Goal: Task Accomplishment & Management: Use online tool/utility

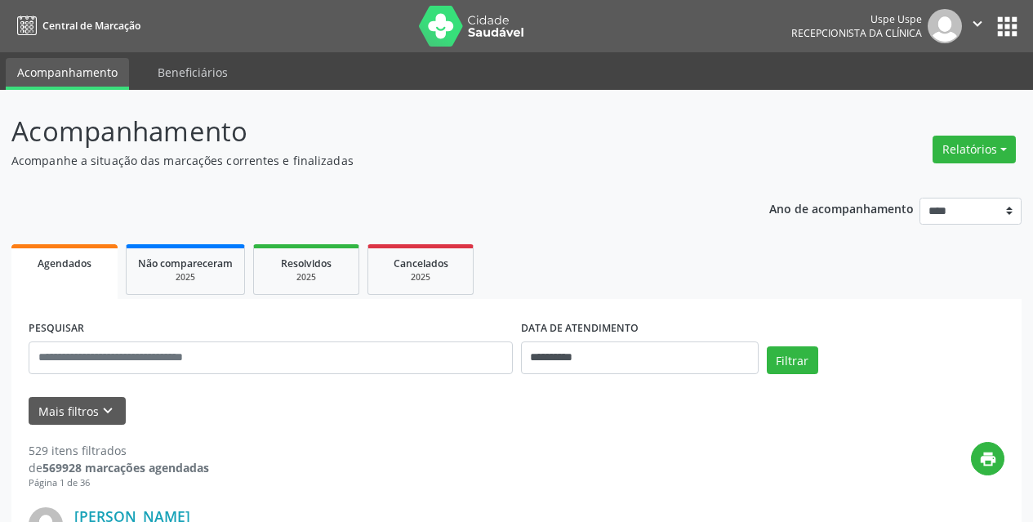
click at [1000, 128] on div "Relatórios Agendamentos Procedimentos realizados" at bounding box center [974, 140] width 95 height 58
click at [998, 149] on button "Relatórios" at bounding box center [974, 150] width 83 height 28
click at [934, 194] on link "Agendamentos" at bounding box center [929, 184] width 176 height 23
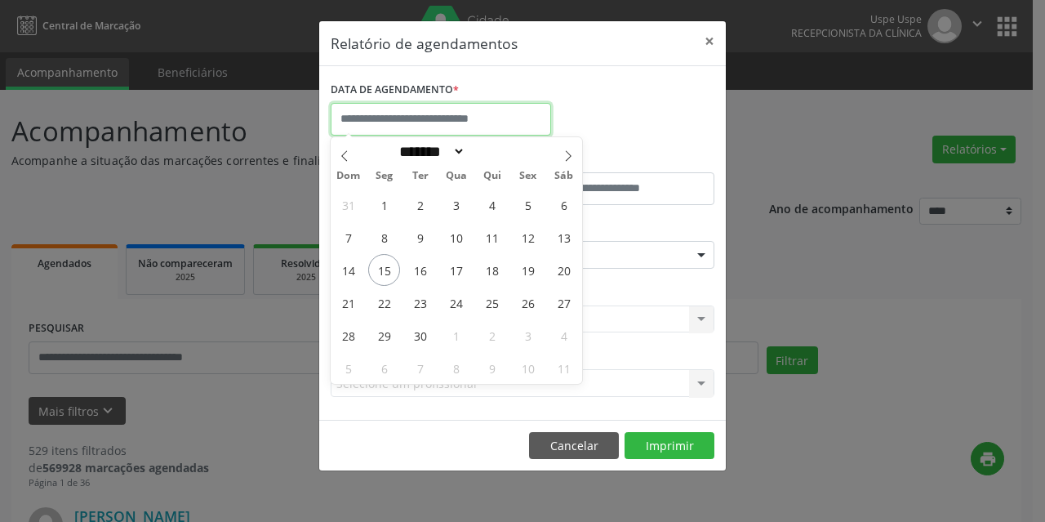
click at [398, 122] on input "text" at bounding box center [441, 119] width 221 height 33
click at [415, 269] on span "16" at bounding box center [420, 270] width 32 height 32
type input "**********"
click at [415, 269] on span "16" at bounding box center [420, 270] width 32 height 32
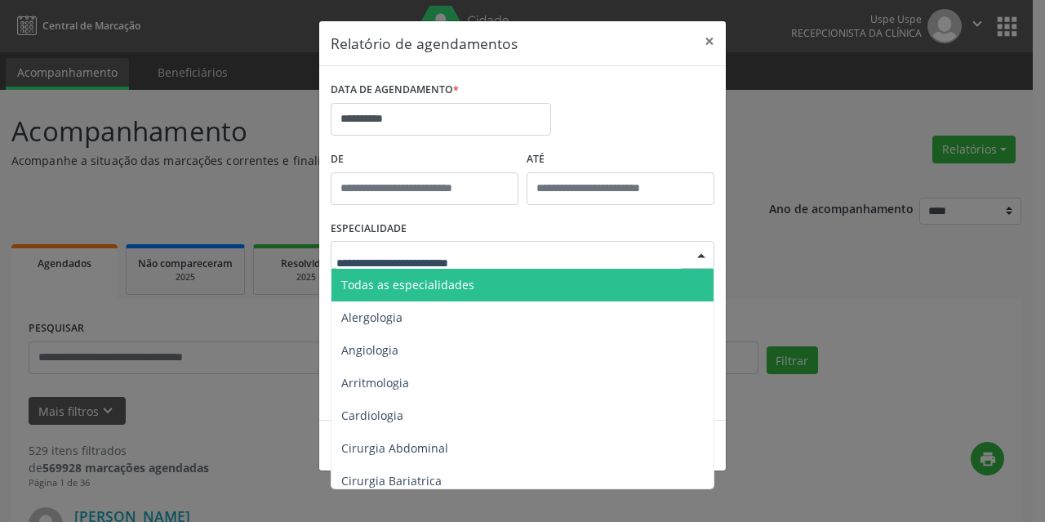
click at [421, 286] on span "Todas as especialidades" at bounding box center [407, 285] width 133 height 16
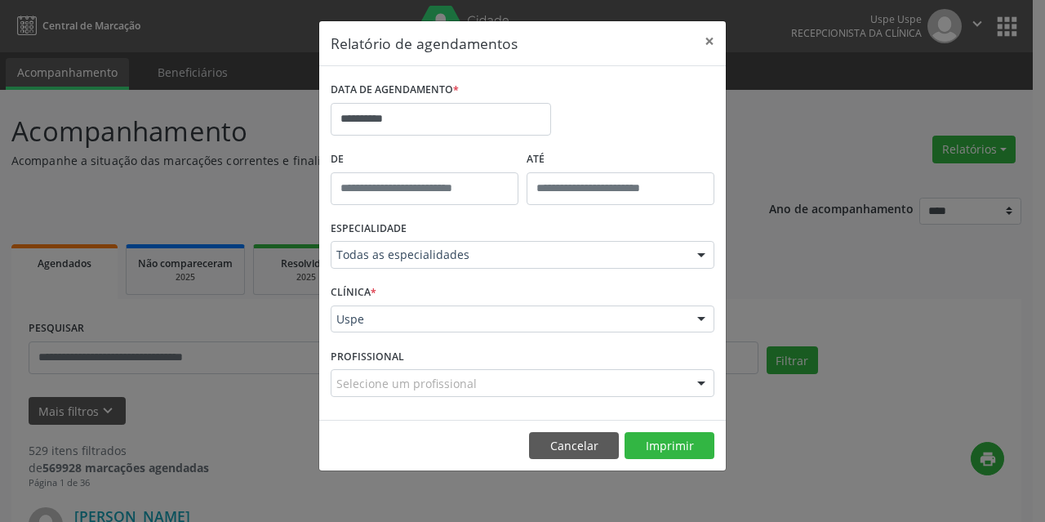
click at [443, 332] on div "Uspe" at bounding box center [523, 319] width 384 height 28
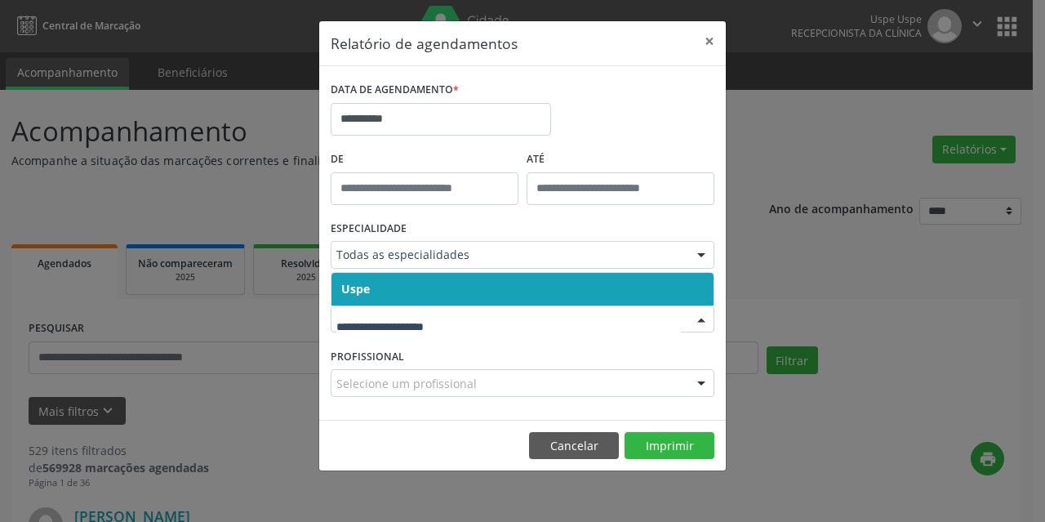
click at [434, 288] on span "Uspe" at bounding box center [523, 289] width 382 height 33
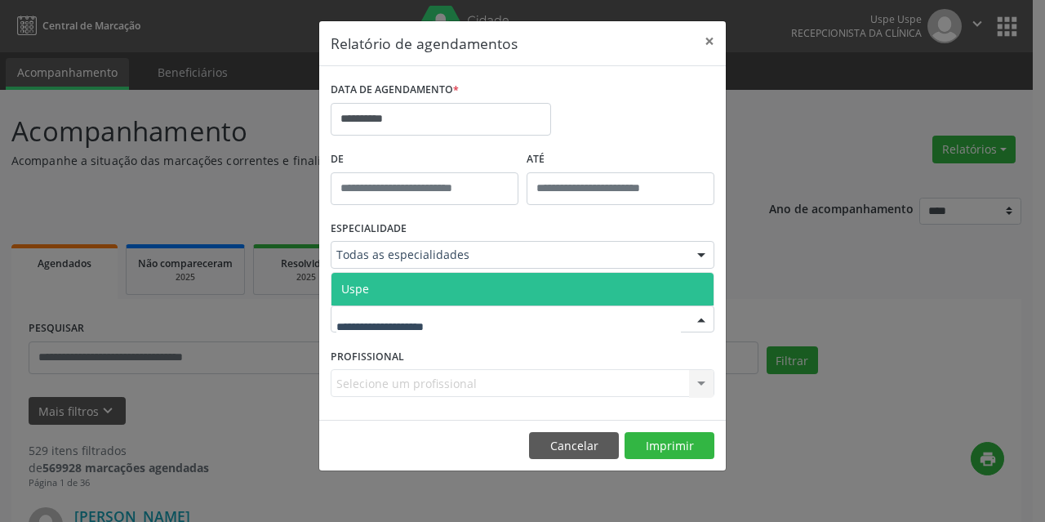
click at [437, 282] on span "Uspe" at bounding box center [523, 289] width 382 height 33
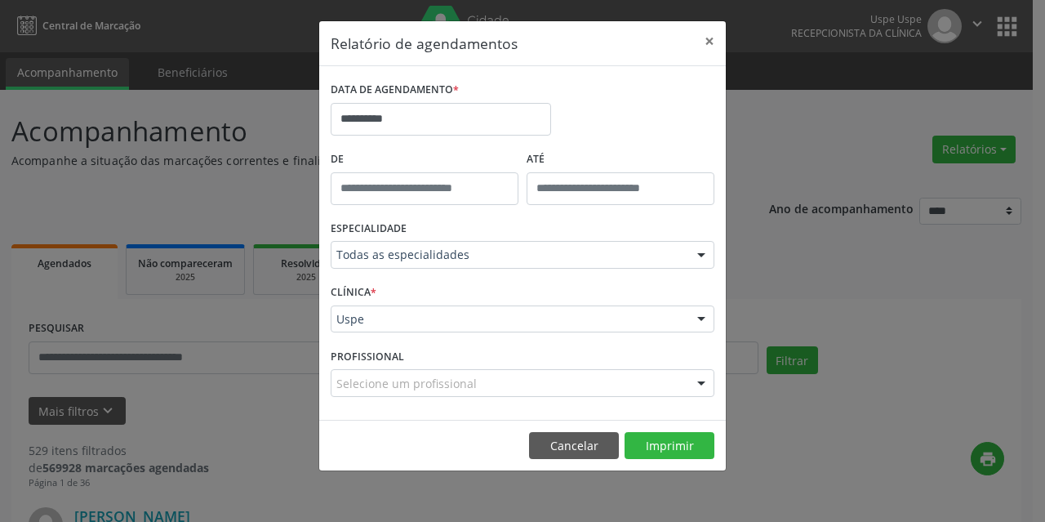
click at [510, 383] on div "Selecione um profissional" at bounding box center [523, 383] width 384 height 28
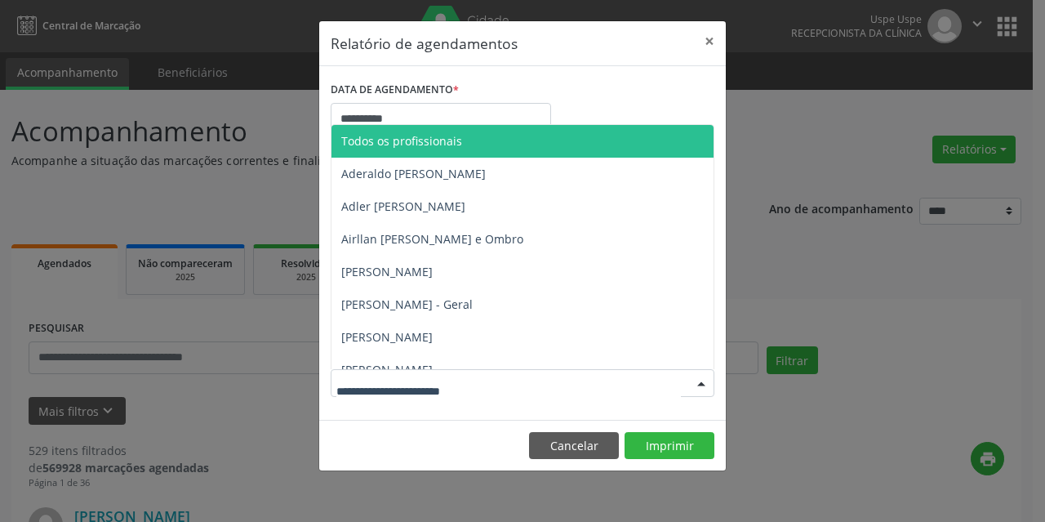
click at [488, 135] on span "Todos os profissionais" at bounding box center [557, 141] width 451 height 33
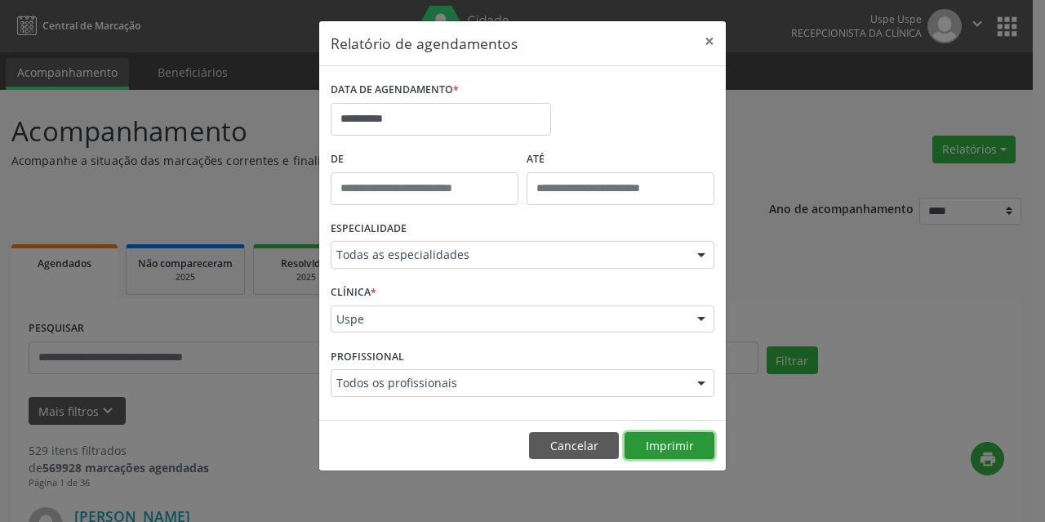
click at [660, 447] on button "Imprimir" at bounding box center [670, 446] width 90 height 28
